Goal: Transaction & Acquisition: Purchase product/service

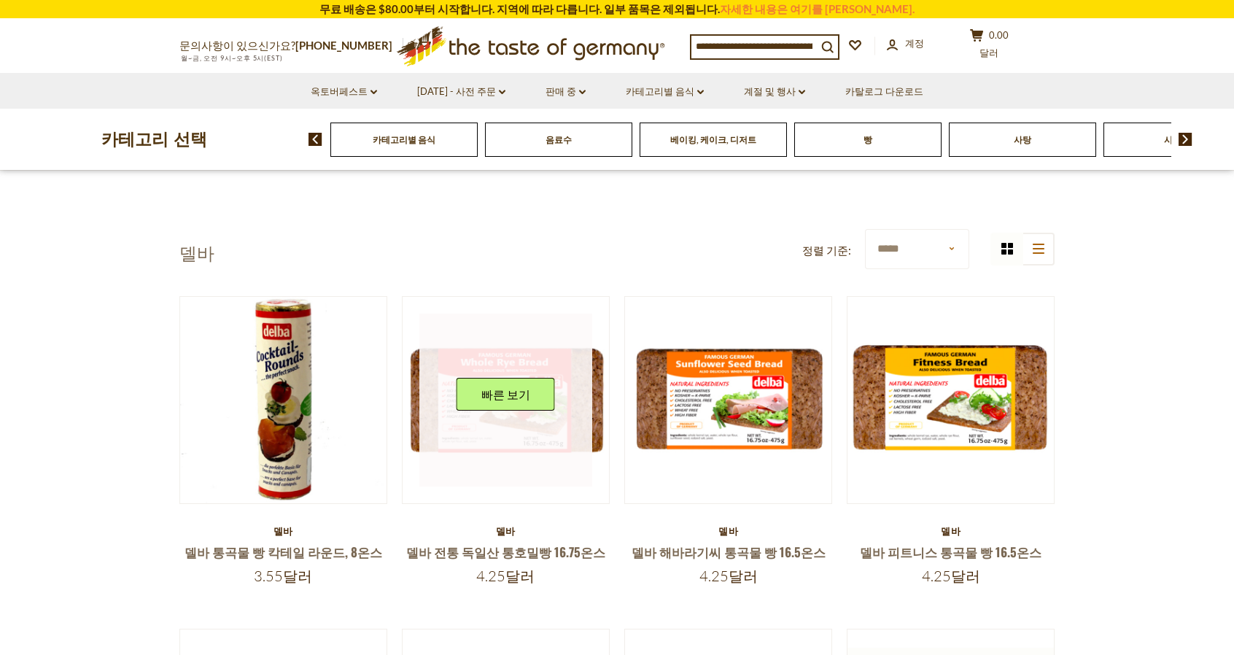
click at [529, 365] on link at bounding box center [506, 401] width 174 height 174
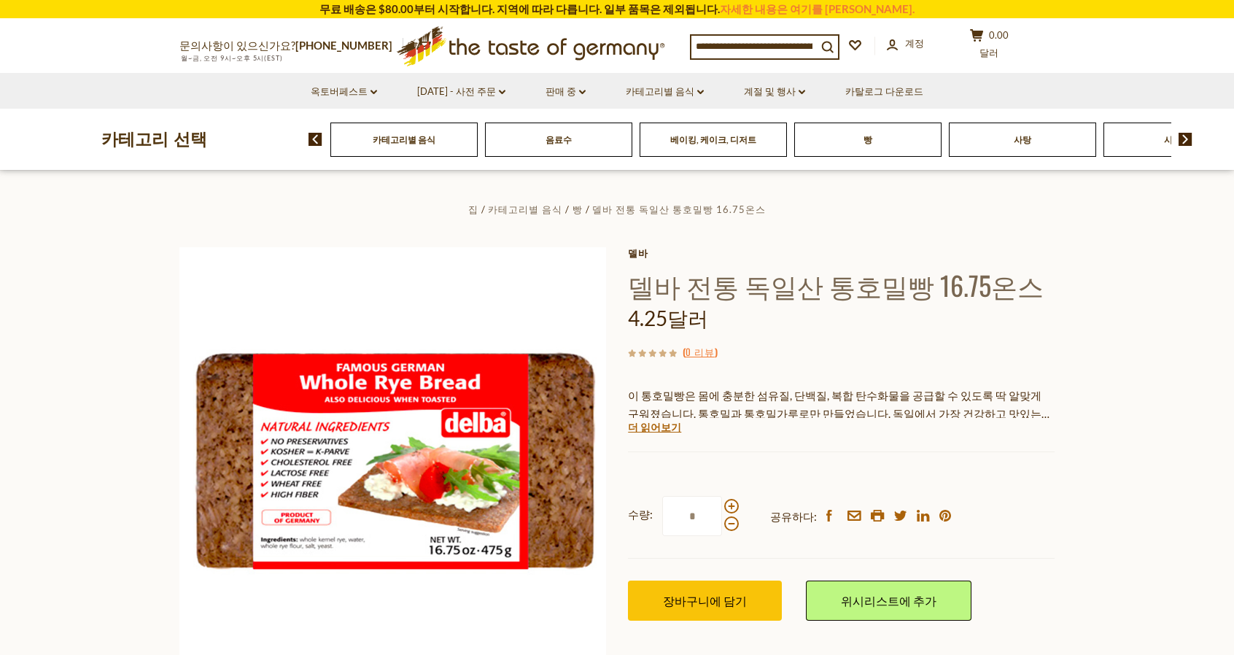
click at [565, 47] on icon ".st0{fill:#EDD300;} .st1{fill:#D33E21;}" at bounding box center [531, 46] width 273 height 53
